Goal: Task Accomplishment & Management: Manage account settings

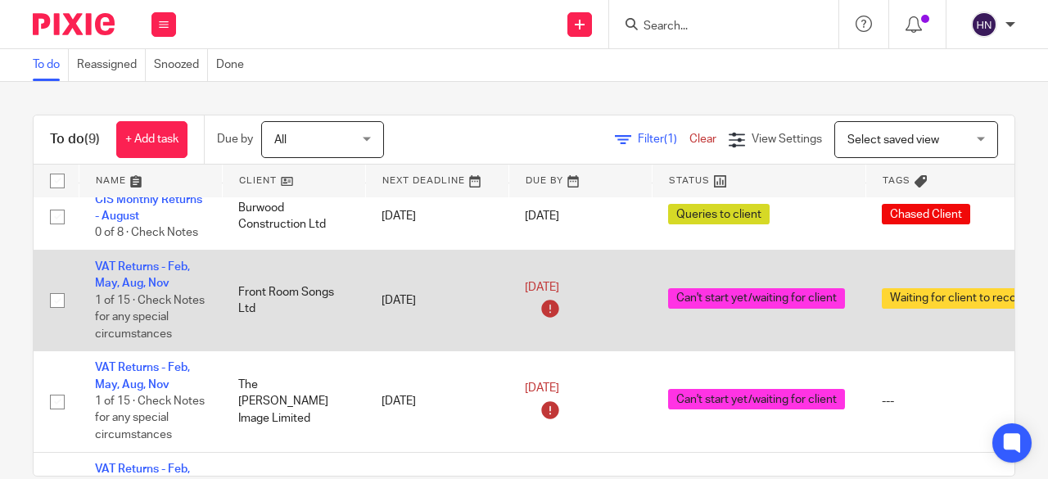
scroll to position [164, 0]
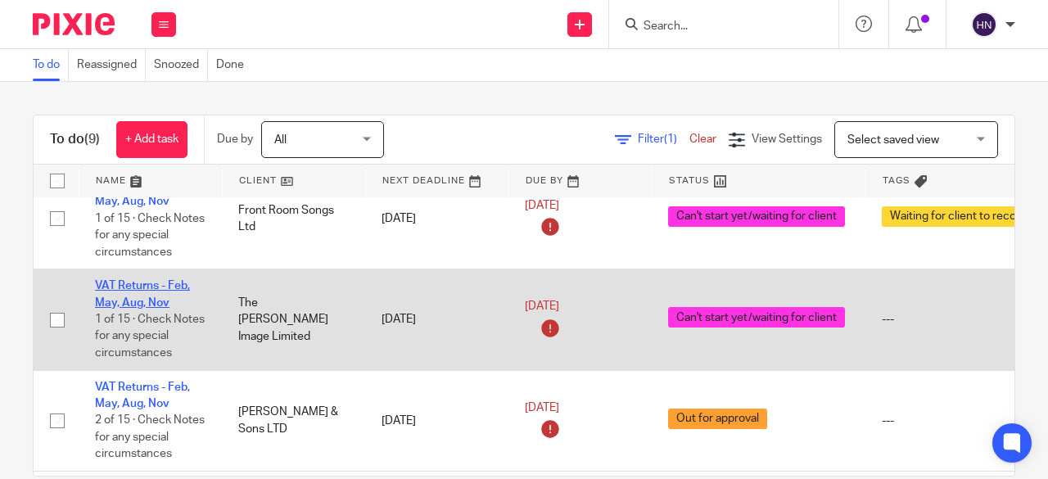
click at [151, 298] on link "VAT Returns - Feb, May, Aug, Nov" at bounding box center [142, 294] width 95 height 28
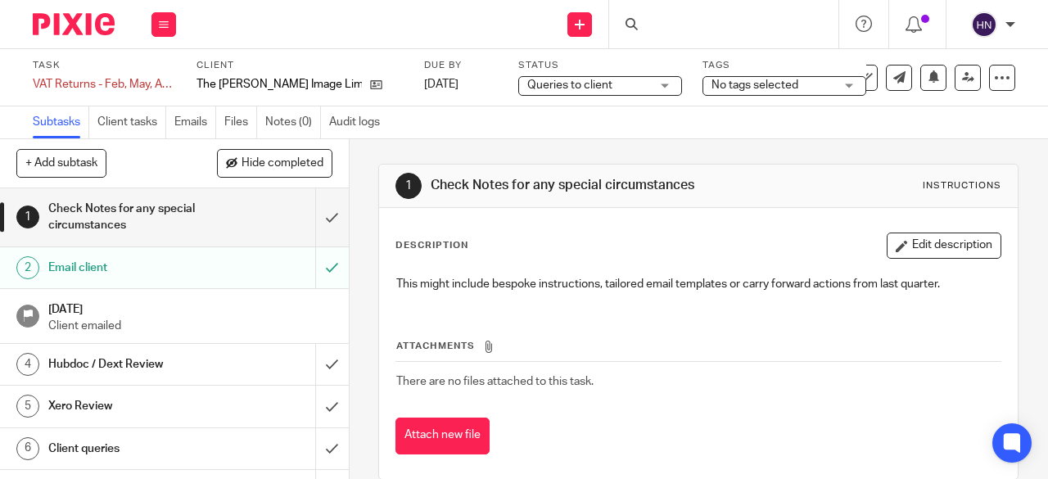
click at [602, 83] on span "Queries to client" at bounding box center [588, 85] width 123 height 17
click at [687, 104] on div "Task VAT Returns - Feb, May, Aug, Nov Save VAT Returns - Feb, May, Aug, [DATE] …" at bounding box center [524, 77] width 1048 height 57
